Goal: Task Accomplishment & Management: Use online tool/utility

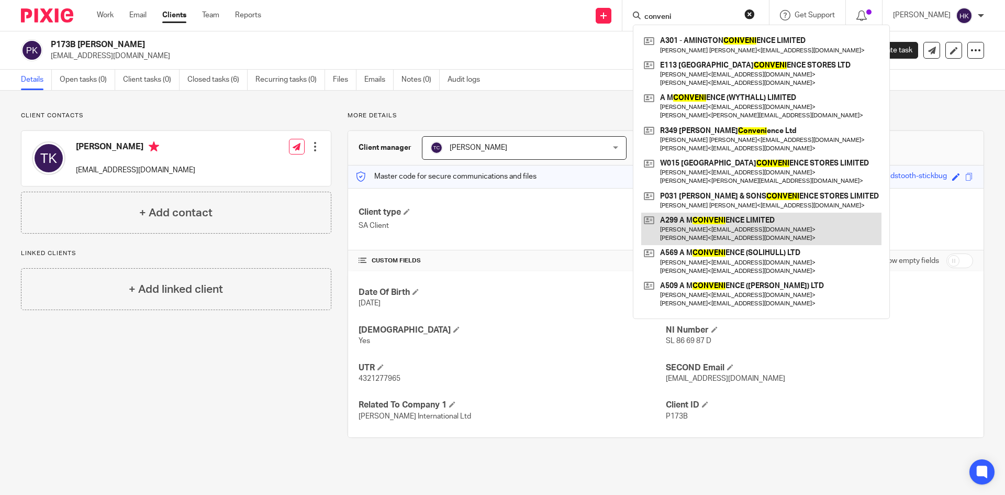
click at [762, 227] on link at bounding box center [761, 229] width 240 height 32
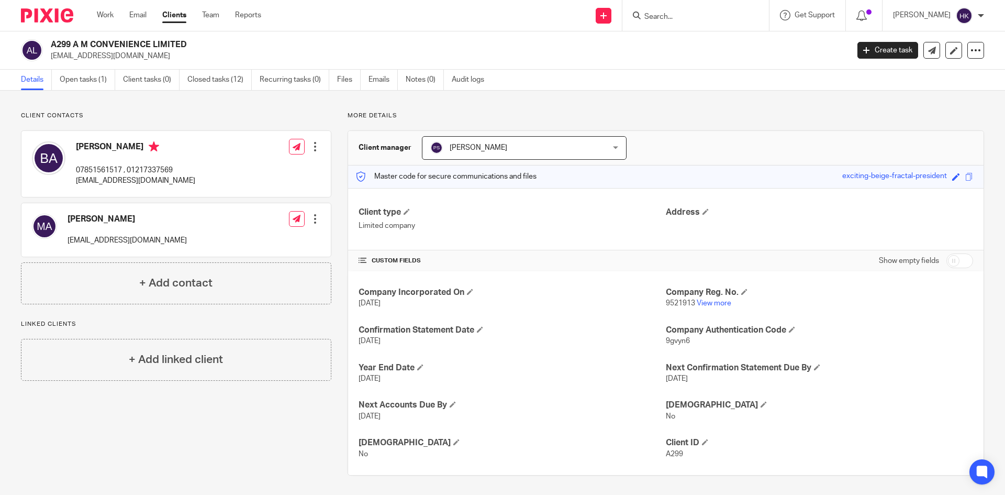
drag, startPoint x: 46, startPoint y: 59, endPoint x: 129, endPoint y: 65, distance: 84.0
click at [129, 65] on div "A299 A M CONVENIENCE LIMITED balsinghaulakh@live.co.uk Create task Update from …" at bounding box center [502, 50] width 1005 height 38
drag, startPoint x: 154, startPoint y: 65, endPoint x: 91, endPoint y: 65, distance: 63.9
click at [152, 65] on div "A299 A M CONVENIENCE LIMITED balsinghaulakh@live.co.uk Create task Update from …" at bounding box center [502, 50] width 1005 height 38
drag, startPoint x: 51, startPoint y: 60, endPoint x: 144, endPoint y: 64, distance: 92.8
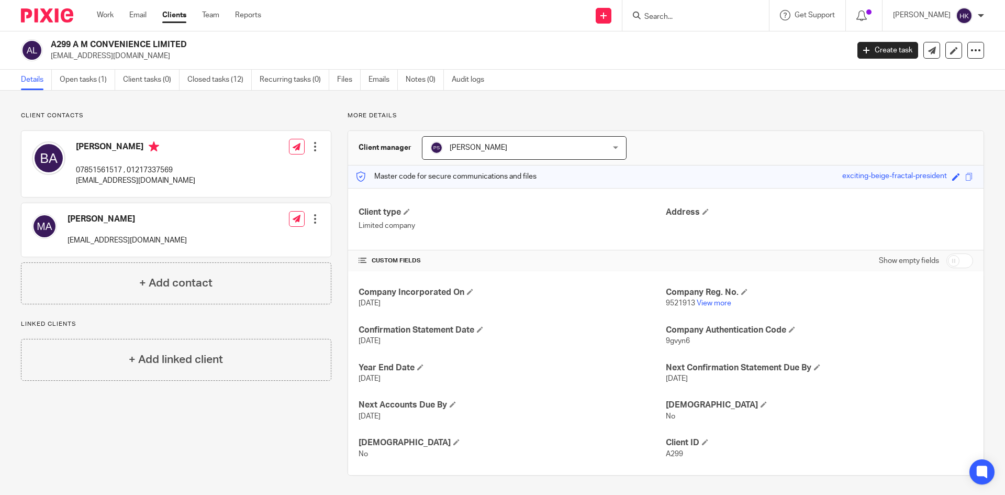
click at [144, 64] on div "A299 A M CONVENIENCE LIMITED balsinghaulakh@live.co.uk Create task Update from …" at bounding box center [502, 50] width 1005 height 38
copy p "[EMAIL_ADDRESS][DOMAIN_NAME]"
click at [679, 18] on input "Search" at bounding box center [691, 17] width 94 height 9
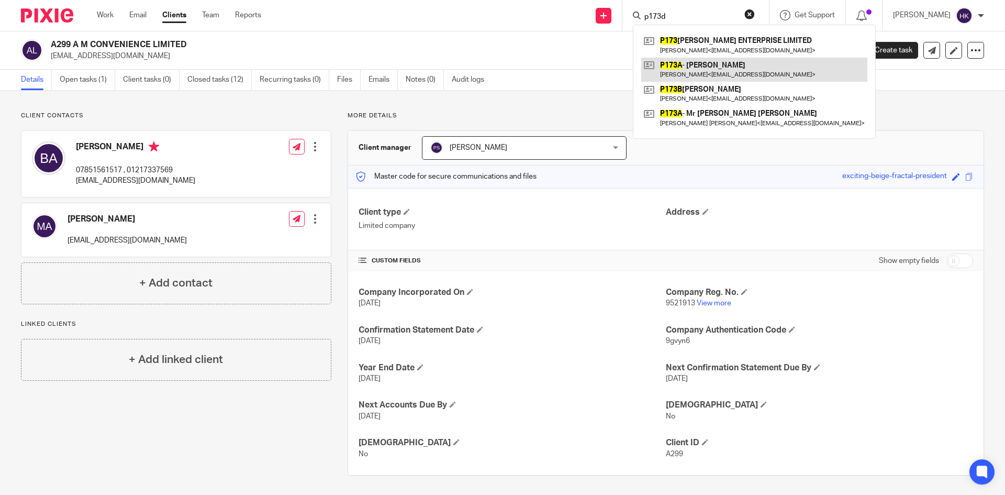
type input "p173d"
click at [725, 70] on link at bounding box center [754, 70] width 226 height 24
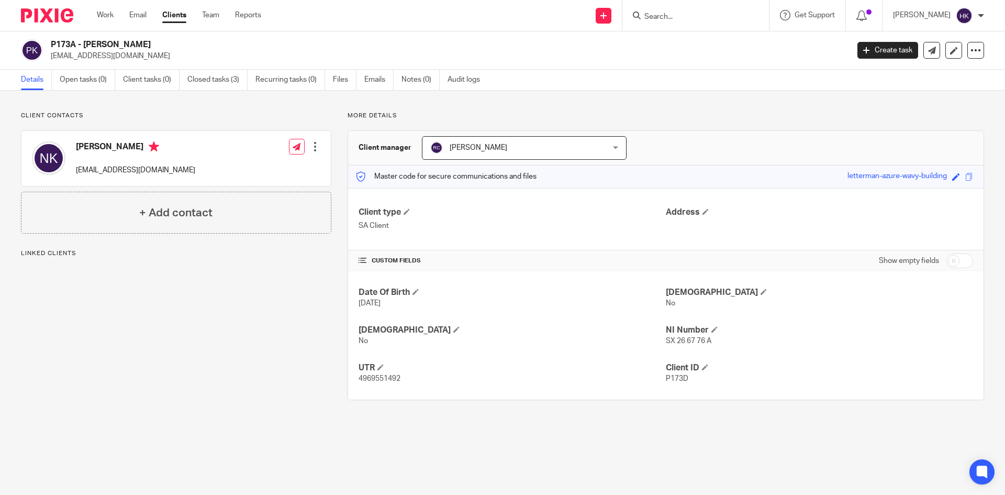
drag, startPoint x: 45, startPoint y: 59, endPoint x: 130, endPoint y: 64, distance: 85.5
click at [128, 64] on div "P173A - Mr Neilay P Kharwadkar pkharwadkar@yahoo.com Create task Update from Co…" at bounding box center [502, 50] width 1005 height 38
drag, startPoint x: 146, startPoint y: 62, endPoint x: 114, endPoint y: 66, distance: 32.3
click at [146, 62] on div "P173A - Mr Neilay P Kharwadkar pkharwadkar@yahoo.com Create task Update from Co…" at bounding box center [502, 50] width 1005 height 38
drag, startPoint x: 51, startPoint y: 62, endPoint x: 138, endPoint y: 63, distance: 87.5
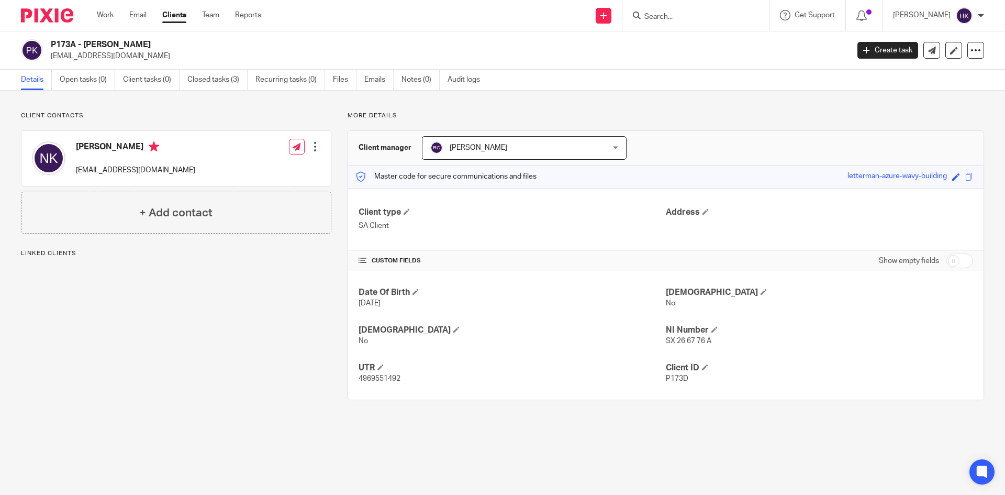
click at [138, 63] on div "P173A - Mr Neilay P Kharwadkar pkharwadkar@yahoo.com Create task Update from Co…" at bounding box center [502, 50] width 1005 height 38
copy p "pkharwadkar@yahoo.com"
click at [612, 13] on link at bounding box center [604, 16] width 16 height 16
click at [600, 96] on link "Request signature" at bounding box center [614, 94] width 73 height 15
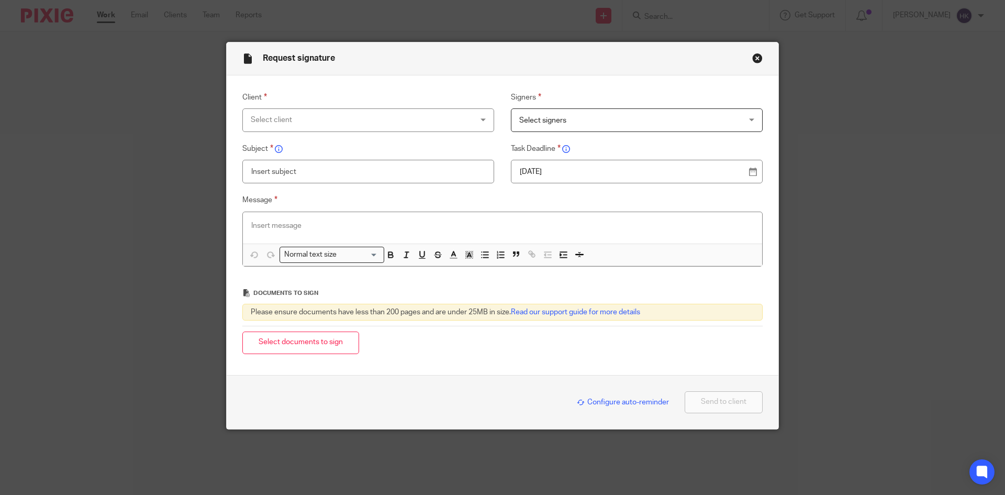
drag, startPoint x: 262, startPoint y: 116, endPoint x: 246, endPoint y: 110, distance: 16.9
click at [262, 117] on div "Select client" at bounding box center [348, 120] width 195 height 22
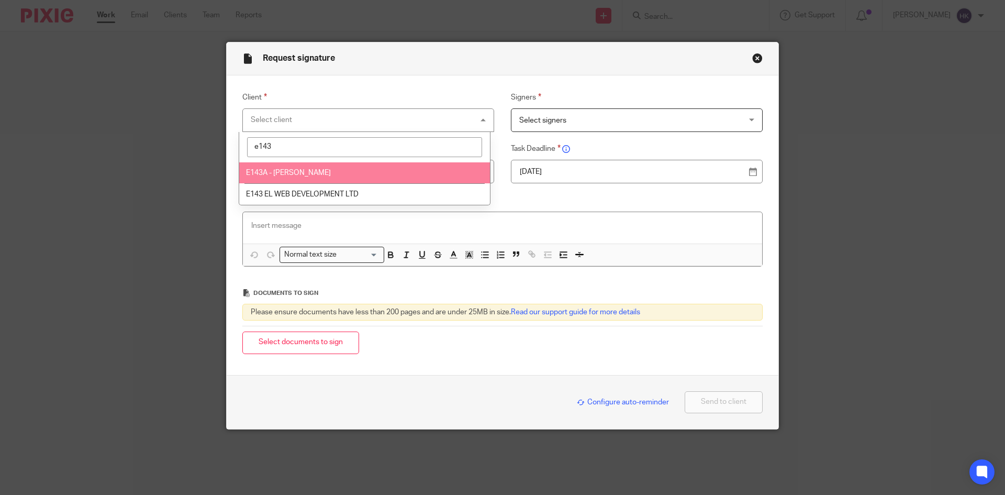
type input "e143"
click at [312, 177] on li "E143A - Mr Edward Lynch" at bounding box center [364, 172] width 251 height 21
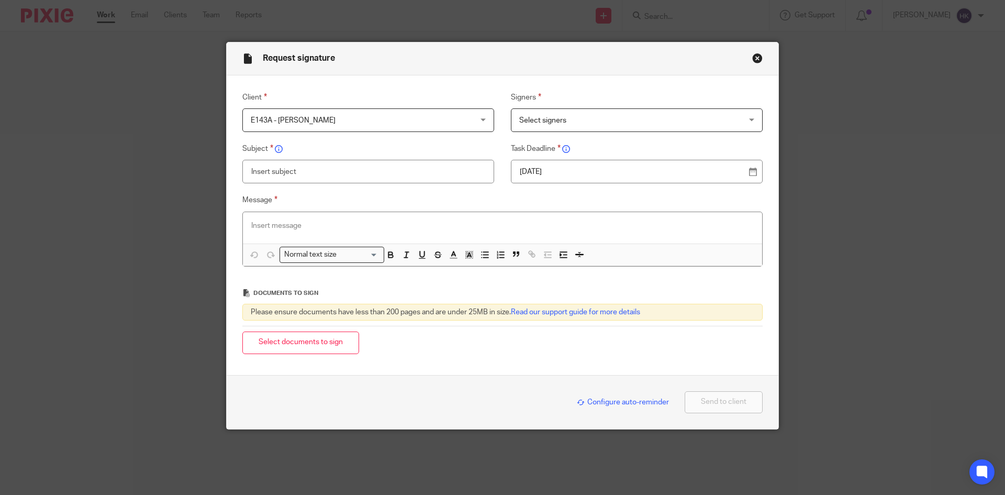
click at [557, 117] on span "Select signers" at bounding box center [542, 120] width 47 height 7
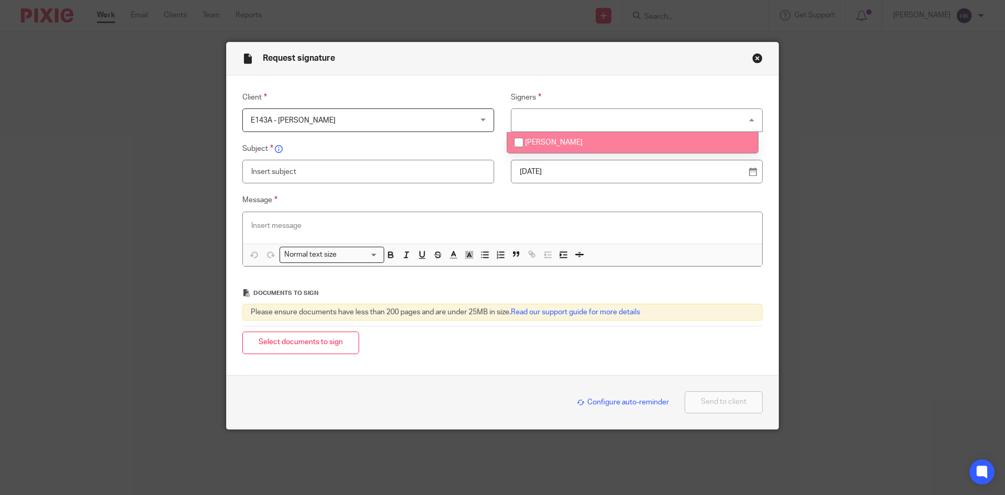
click at [563, 146] on span "Edward Lynch" at bounding box center [554, 142] width 58 height 7
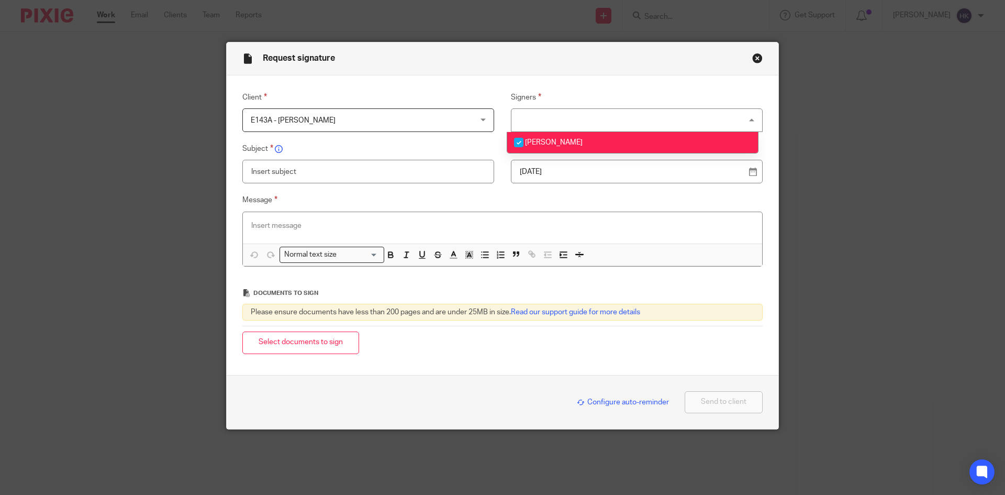
click at [573, 147] on li "[PERSON_NAME]" at bounding box center [632, 142] width 251 height 21
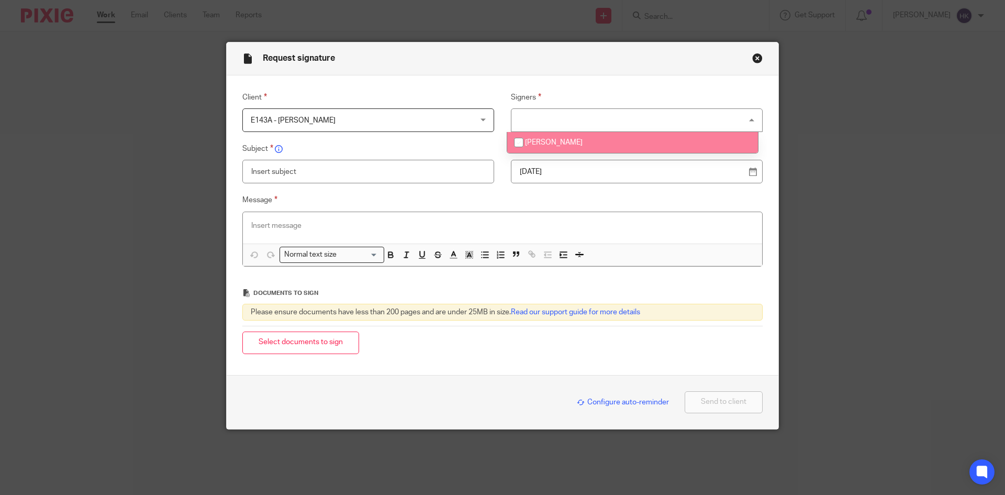
click at [554, 148] on li "[PERSON_NAME]" at bounding box center [632, 142] width 251 height 21
checkbox input "true"
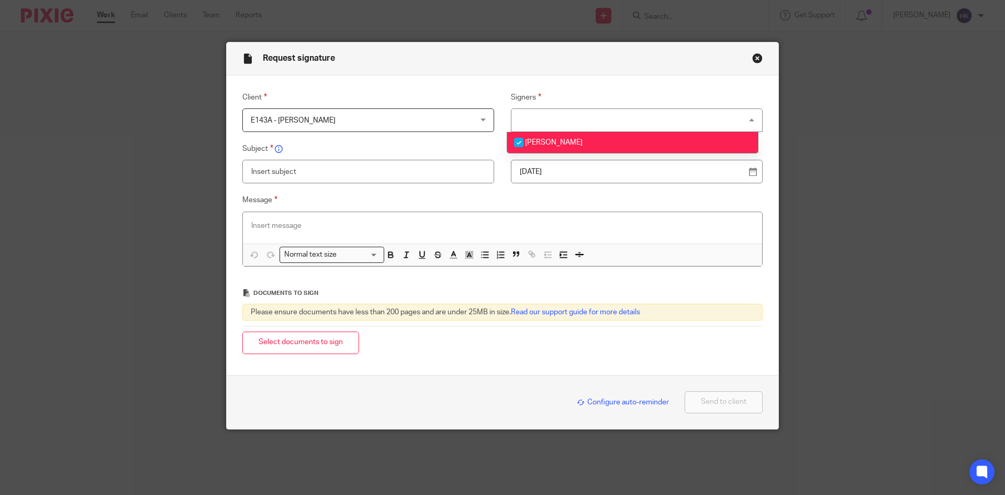
click at [554, 170] on p "14 Aug 2025" at bounding box center [633, 172] width 226 height 10
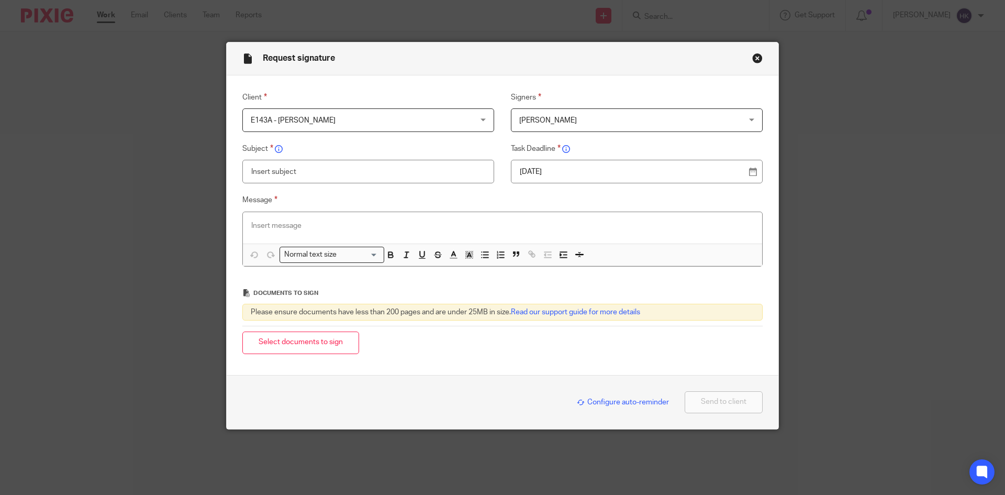
click at [280, 173] on input "text" at bounding box center [368, 172] width 252 height 24
type input "E143A - Personal Tax Return Pack"
click at [267, 226] on p at bounding box center [502, 225] width 503 height 10
paste div
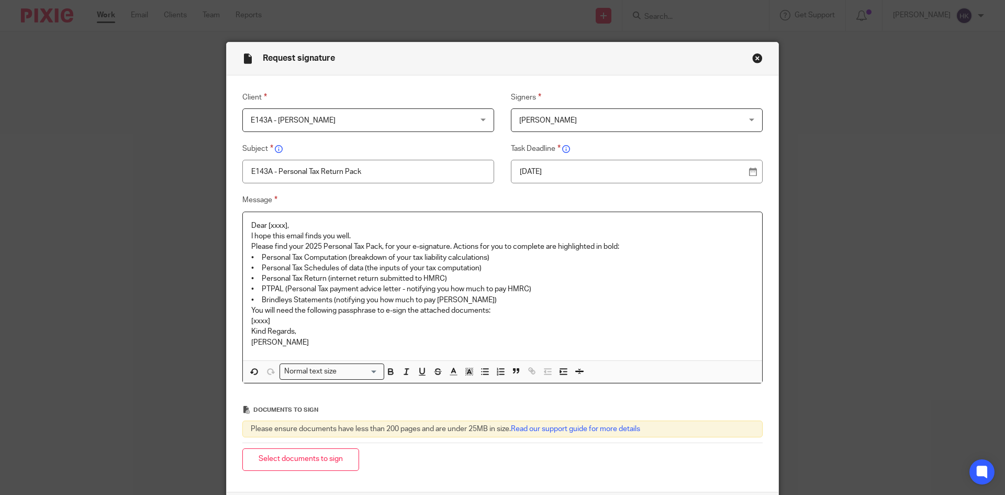
click at [302, 225] on p "Dear [xxxx]," at bounding box center [502, 225] width 503 height 10
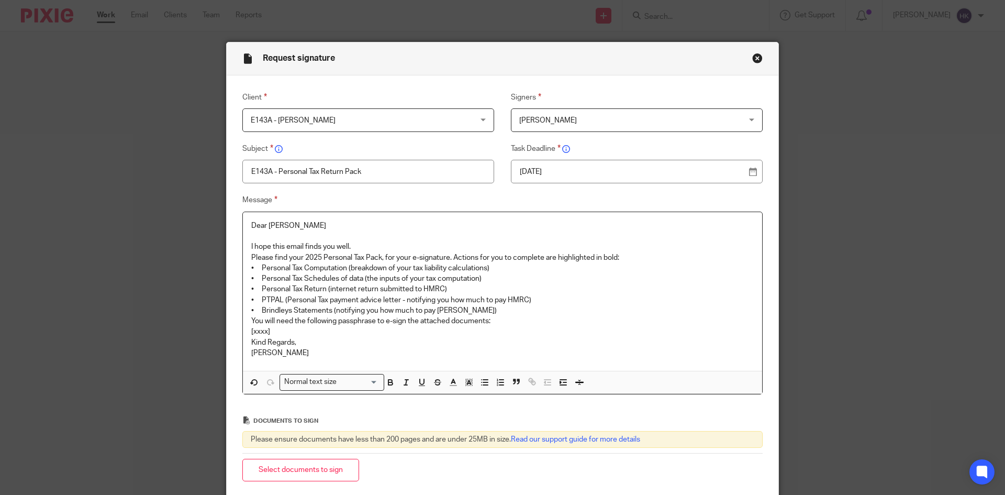
click at [359, 245] on p "I hope this email finds you well." at bounding box center [502, 246] width 503 height 10
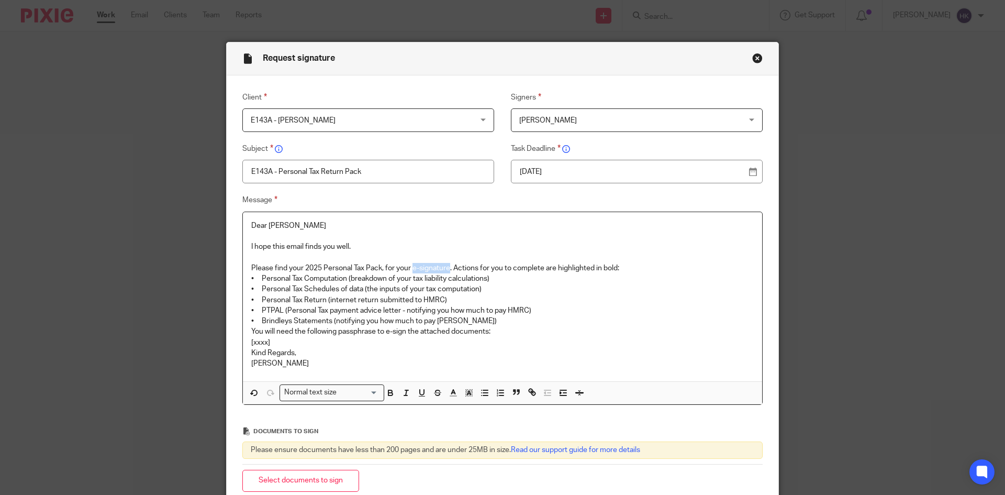
drag, startPoint x: 412, startPoint y: 267, endPoint x: 447, endPoint y: 268, distance: 35.1
click at [447, 268] on p "Please find your 2025 Personal Tax Pack, for your e-signature. Actions for you …" at bounding box center [502, 268] width 503 height 10
click at [623, 266] on p "Please find your 2025 Personal Tax Pack, for your e-signature . Actions for you…" at bounding box center [502, 268] width 503 height 10
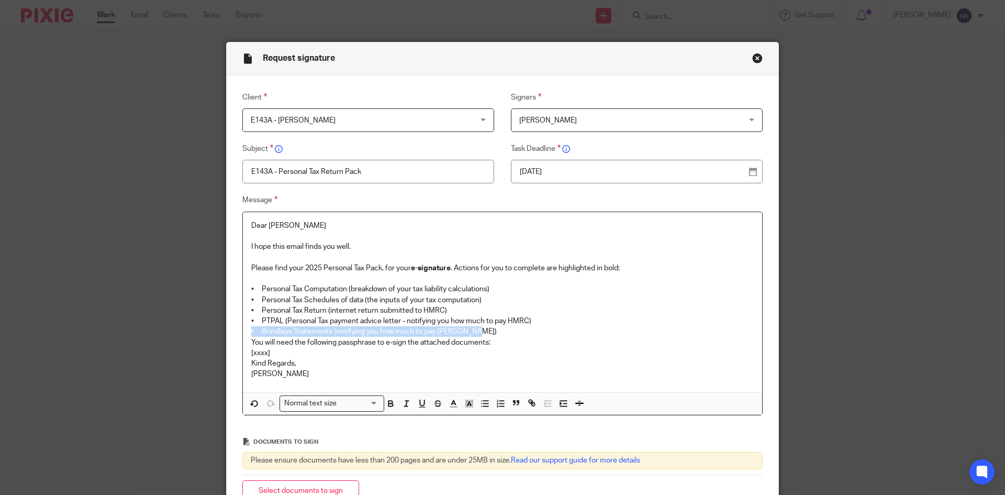
drag, startPoint x: 246, startPoint y: 329, endPoint x: 470, endPoint y: 330, distance: 224.6
click at [470, 330] on div "Dear Edward I hope this email finds you well. Please find your 2025 Personal Ta…" at bounding box center [502, 302] width 519 height 180
drag, startPoint x: 405, startPoint y: 320, endPoint x: 569, endPoint y: 336, distance: 164.6
click at [569, 336] on div "Dear Edward I hope this email finds you well. Please find your 2025 Personal Ta…" at bounding box center [502, 302] width 519 height 180
drag, startPoint x: 384, startPoint y: 344, endPoint x: 403, endPoint y: 347, distance: 19.0
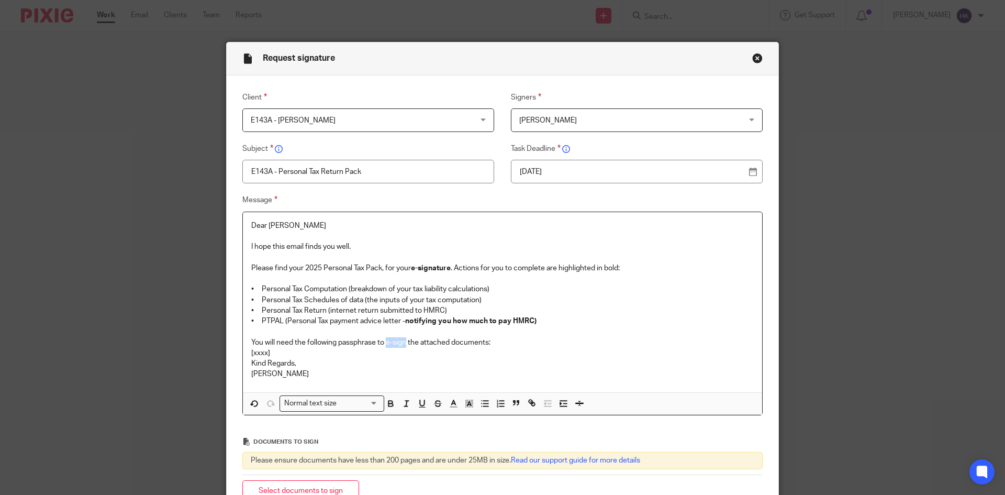
click at [403, 347] on p "You will need the following passphrase to e-sign the attached documents:" at bounding box center [502, 342] width 503 height 10
drag, startPoint x: 274, startPoint y: 354, endPoint x: 235, endPoint y: 353, distance: 39.3
click at [235, 353] on div "Message Dear Edward I hope this email finds you well. Please find your 2025 Per…" at bounding box center [494, 304] width 537 height 221
drag, startPoint x: 371, startPoint y: 353, endPoint x: 241, endPoint y: 351, distance: 129.9
click at [243, 351] on div "Dear Edward I hope this email finds you well. Please find your 2025 Personal Ta…" at bounding box center [502, 302] width 519 height 180
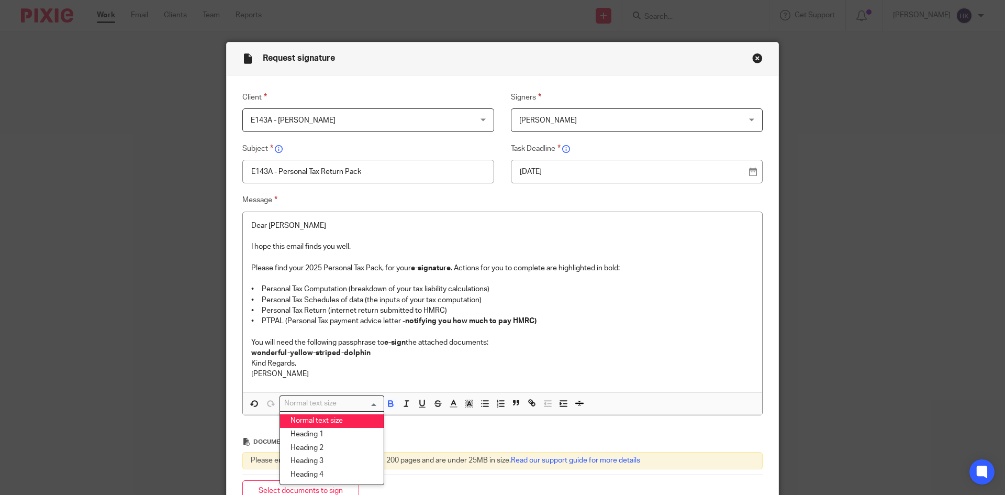
click at [341, 411] on div "Normal text size Loading..." at bounding box center [332, 403] width 105 height 16
click at [341, 441] on li "Heading 2" at bounding box center [332, 448] width 104 height 14
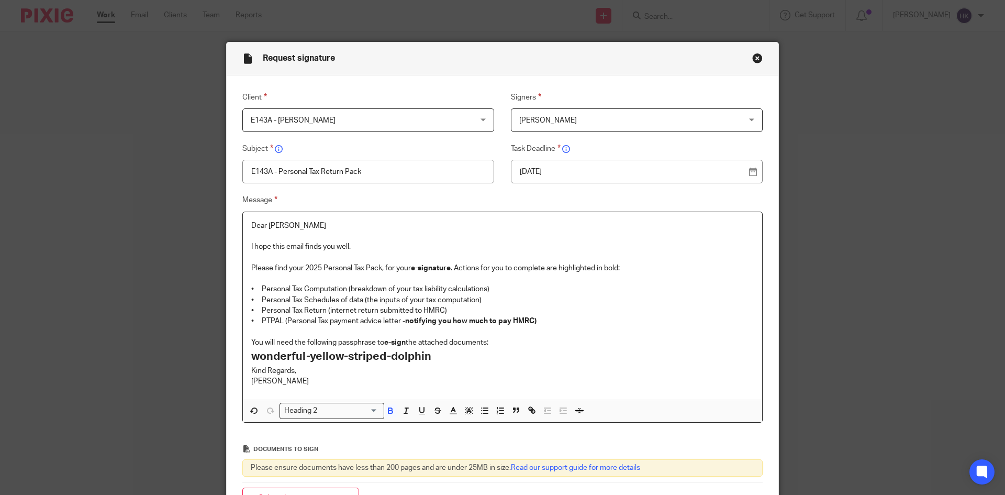
click at [500, 340] on p "You will need the following passphrase to e-sign the attached documents:" at bounding box center [502, 342] width 503 height 10
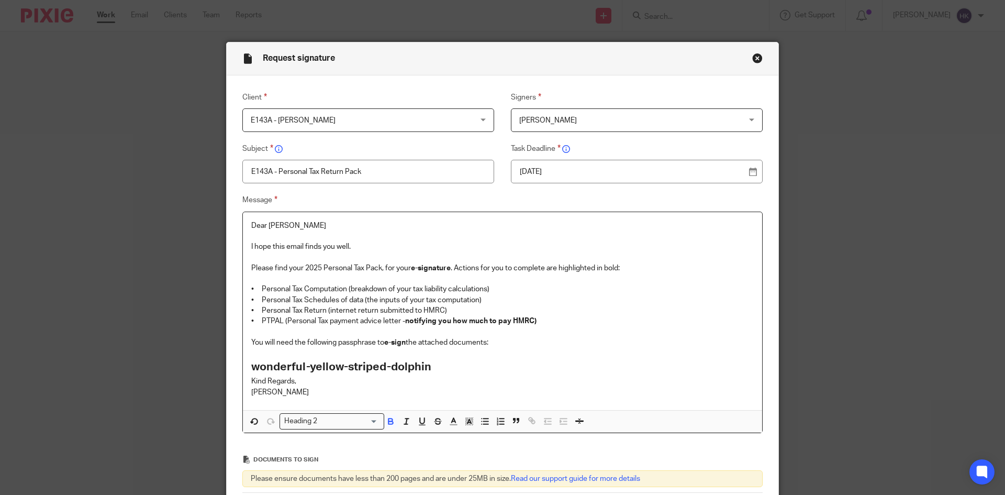
click at [436, 371] on h2 "wonderful-yellow-striped-dolphin" at bounding box center [502, 367] width 503 height 18
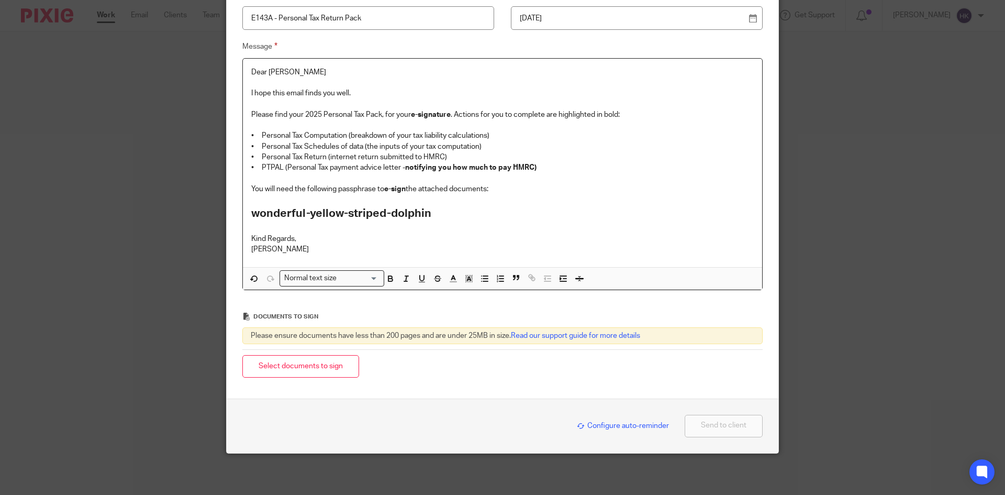
scroll to position [154, 0]
click at [312, 367] on button "Select documents to sign" at bounding box center [300, 365] width 117 height 23
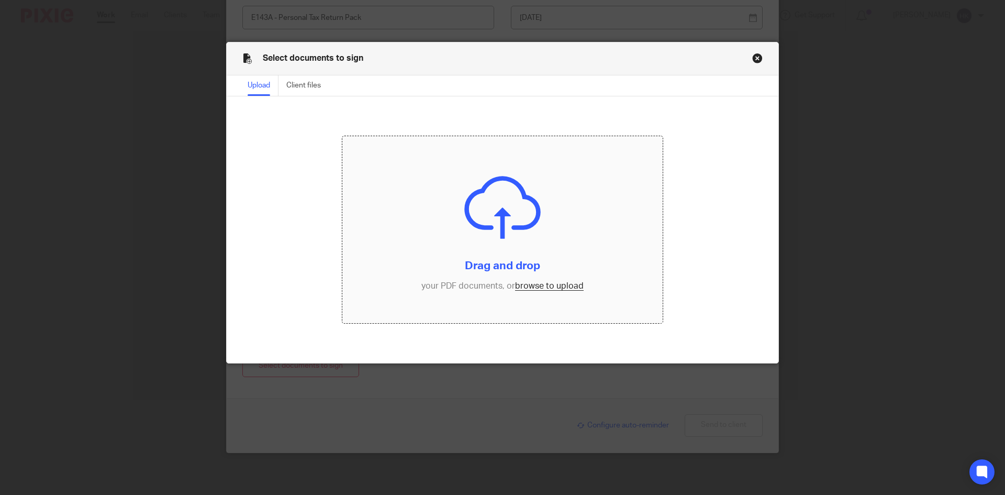
click at [546, 282] on input "file" at bounding box center [502, 229] width 321 height 187
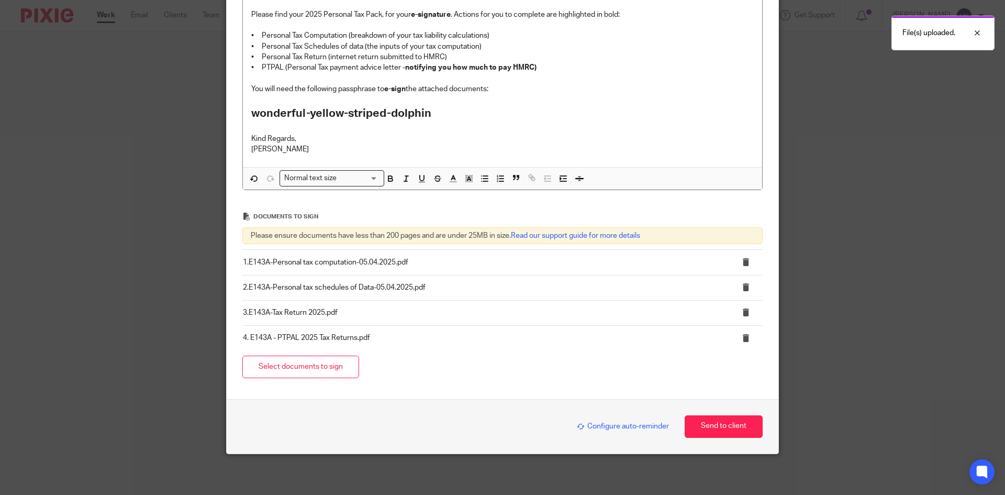
scroll to position [254, 0]
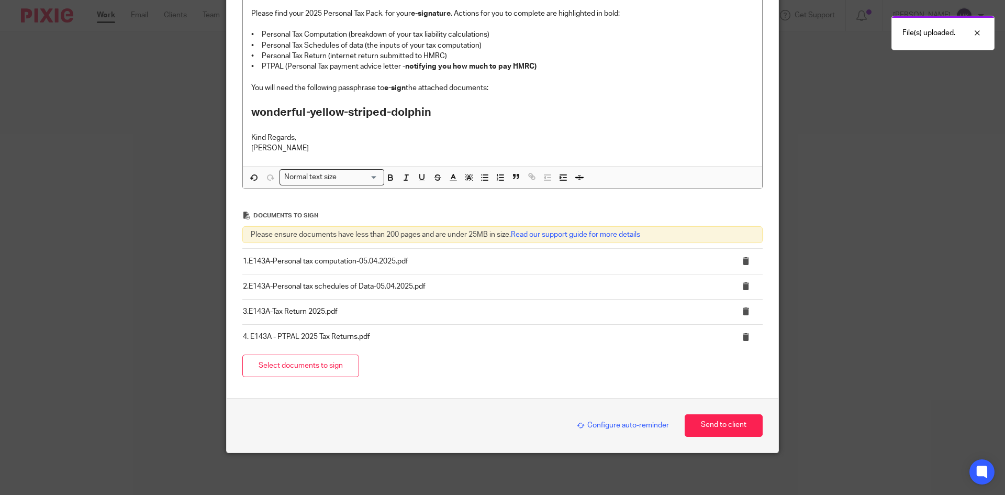
click at [602, 419] on div "Configure auto-reminder" at bounding box center [620, 425] width 97 height 12
click at [603, 425] on span "Configure auto-reminder" at bounding box center [623, 425] width 92 height 7
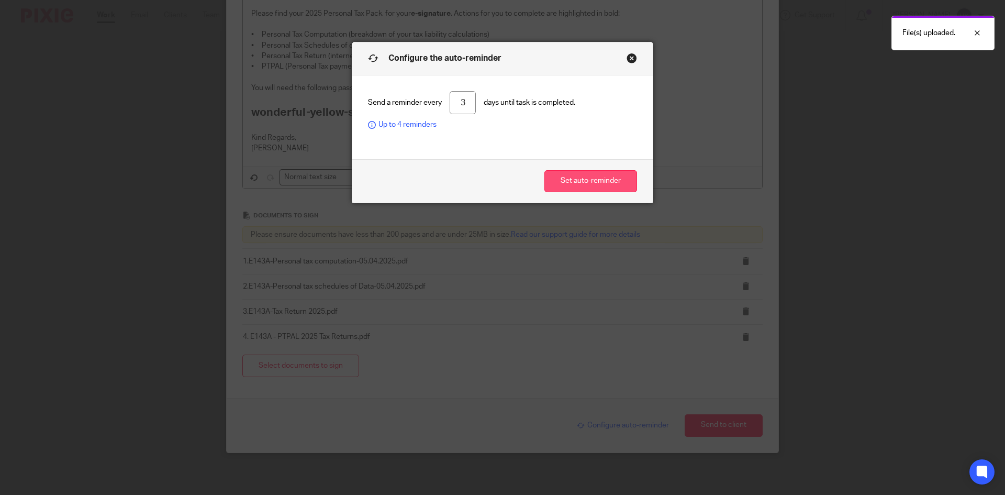
click at [578, 179] on button "Set auto-reminder" at bounding box center [591, 181] width 93 height 23
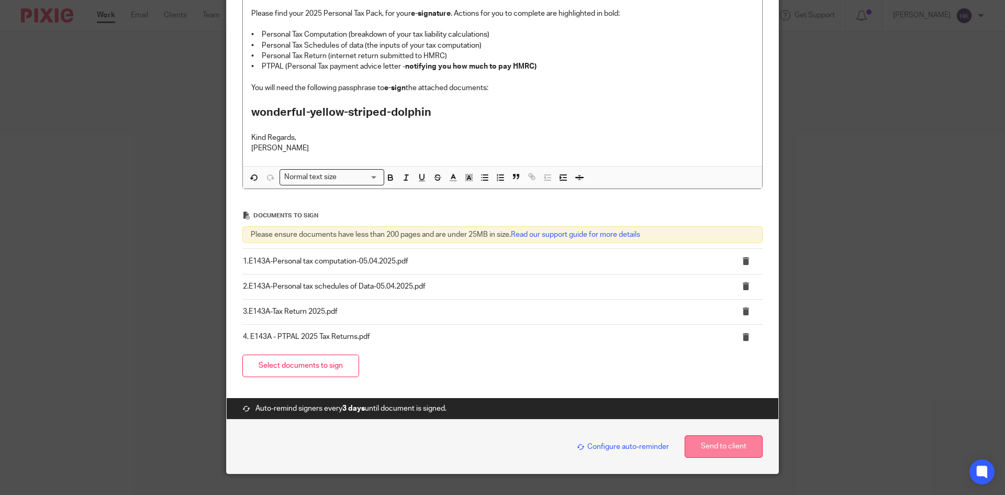
click at [705, 451] on button "Send to client" at bounding box center [724, 446] width 78 height 23
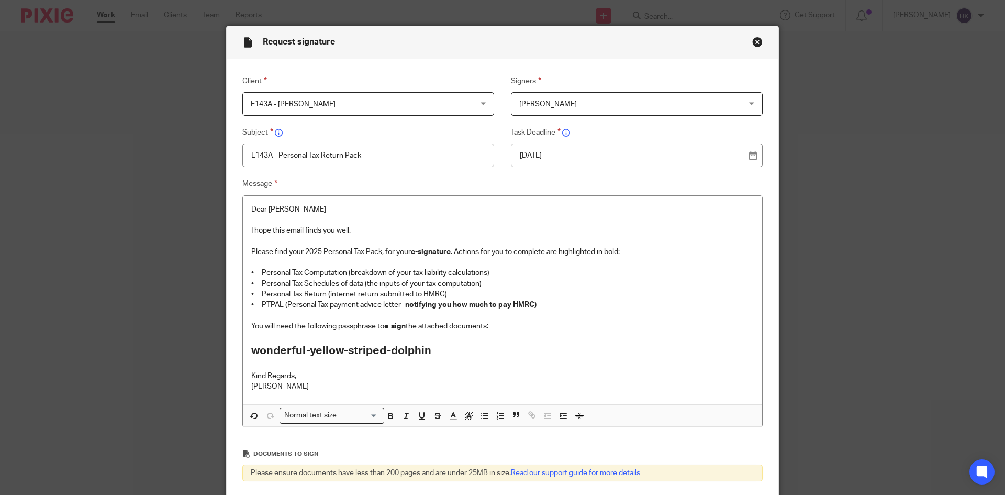
scroll to position [0, 0]
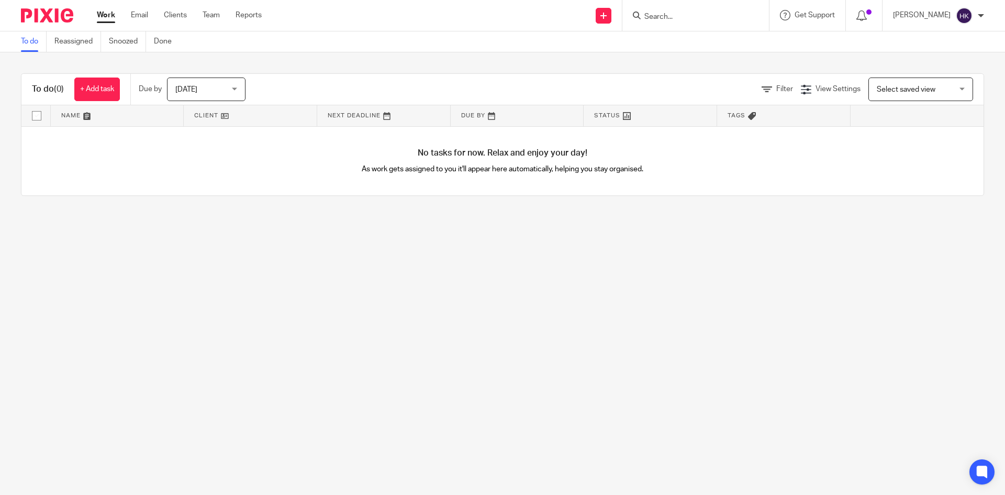
click at [689, 16] on input "Search" at bounding box center [691, 17] width 94 height 9
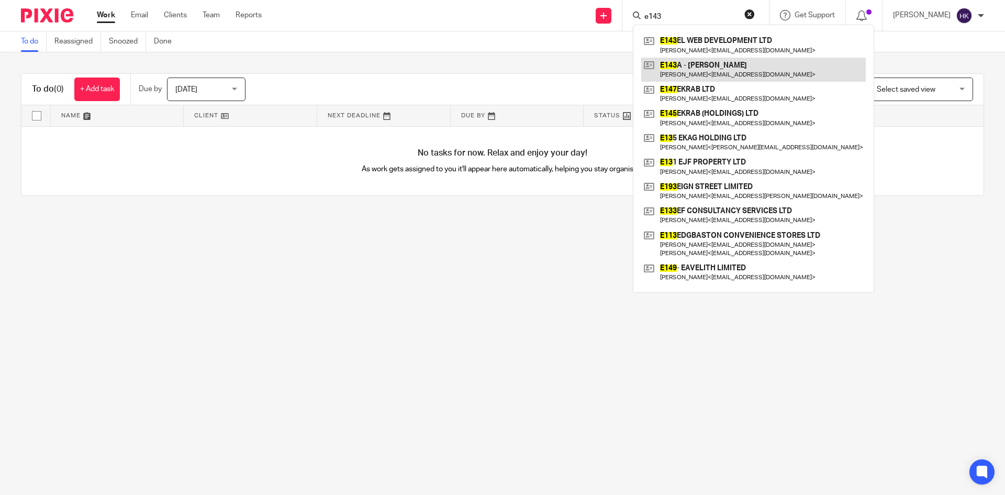
type input "e143"
click at [711, 74] on link at bounding box center [753, 70] width 225 height 24
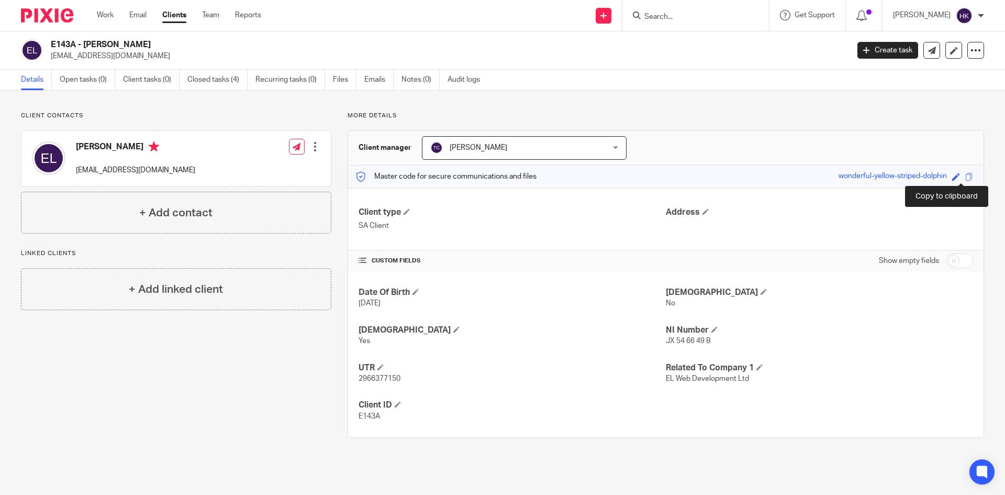
click at [966, 179] on span at bounding box center [970, 177] width 8 height 8
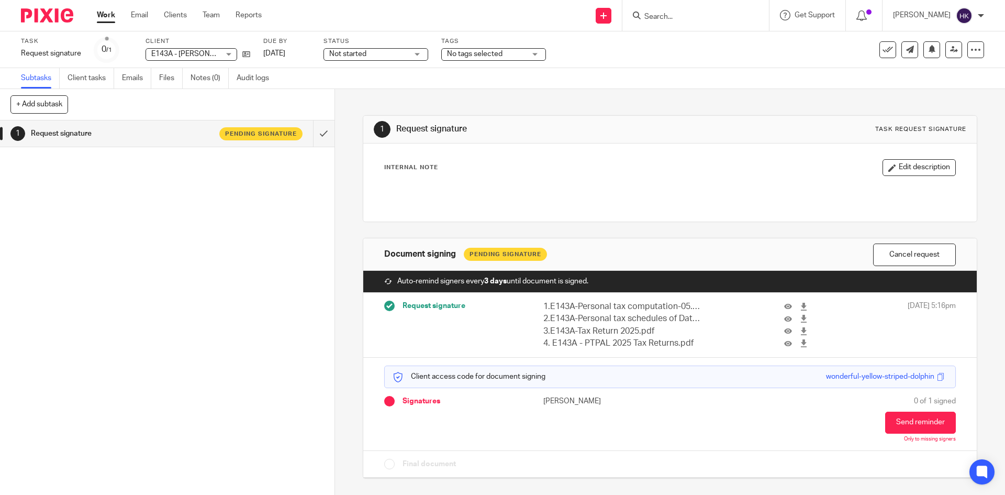
click at [36, 3] on div at bounding box center [43, 15] width 86 height 31
click at [38, 9] on img at bounding box center [47, 15] width 52 height 14
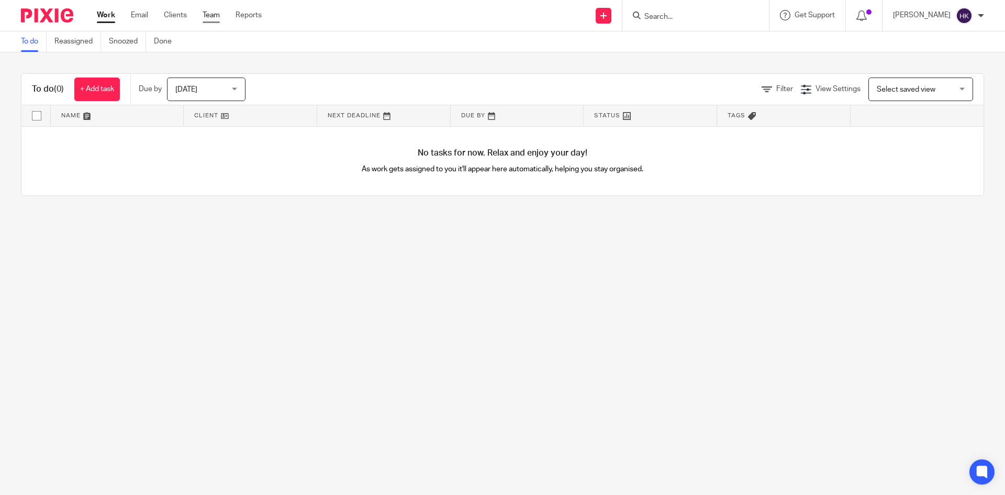
click at [211, 14] on link "Team" at bounding box center [211, 15] width 17 height 10
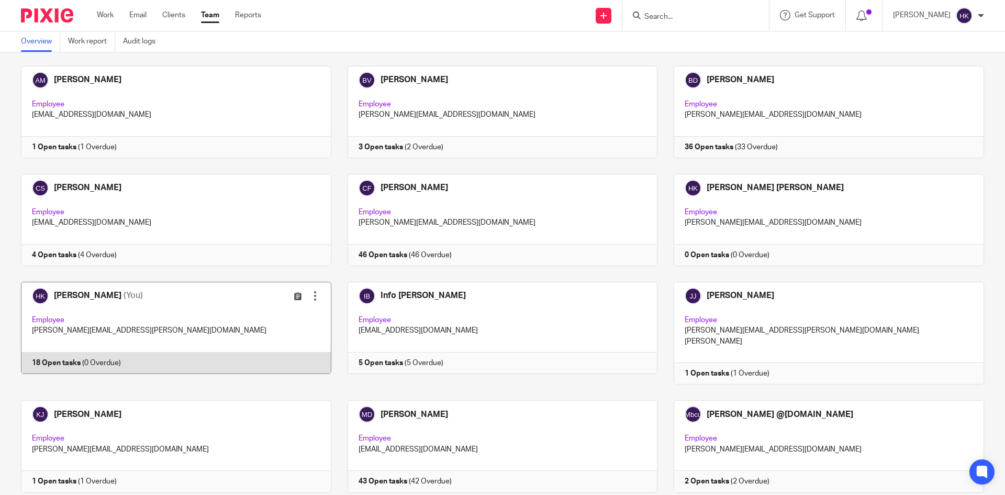
scroll to position [157, 0]
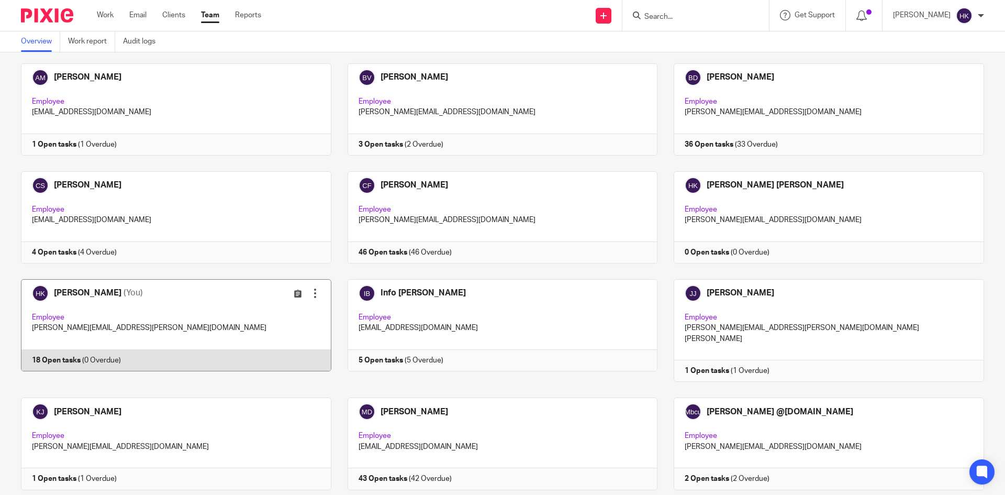
click at [69, 328] on link at bounding box center [168, 330] width 327 height 103
